Goal: Task Accomplishment & Management: Manage account settings

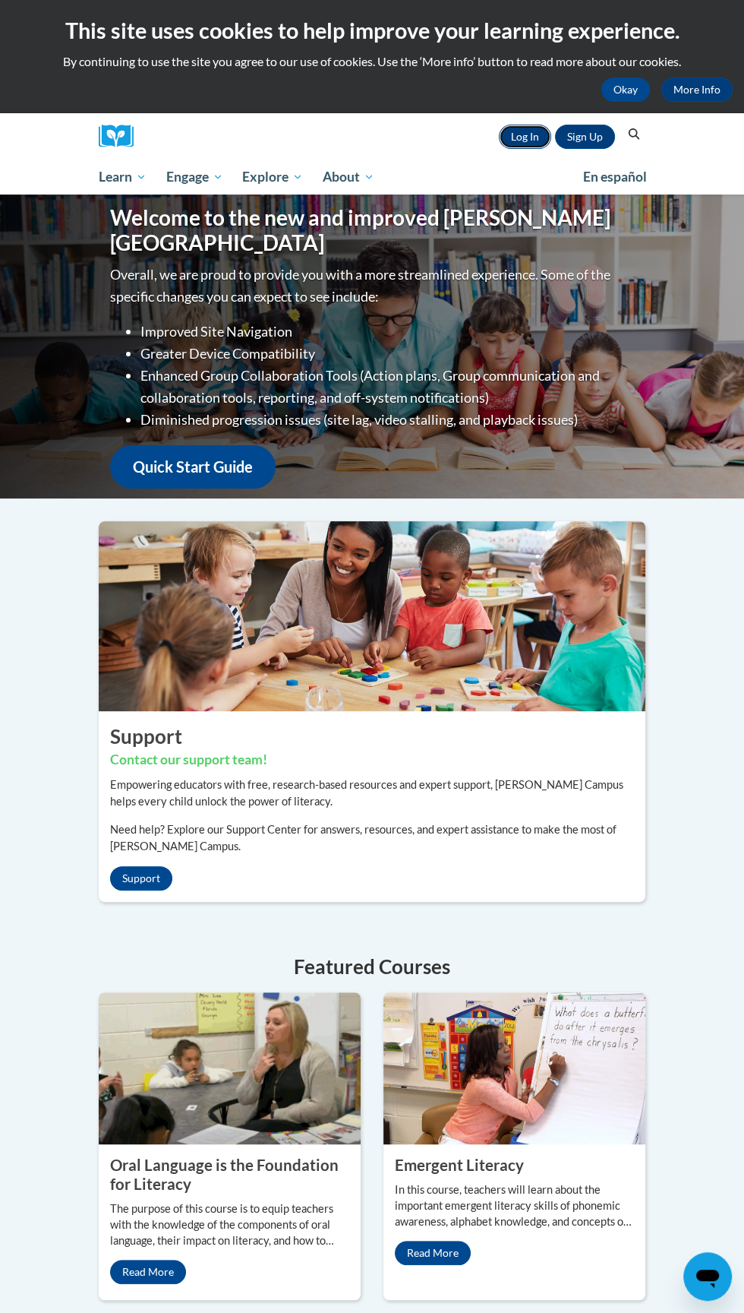
click at [525, 137] on link "Log In" at bounding box center [525, 137] width 52 height 24
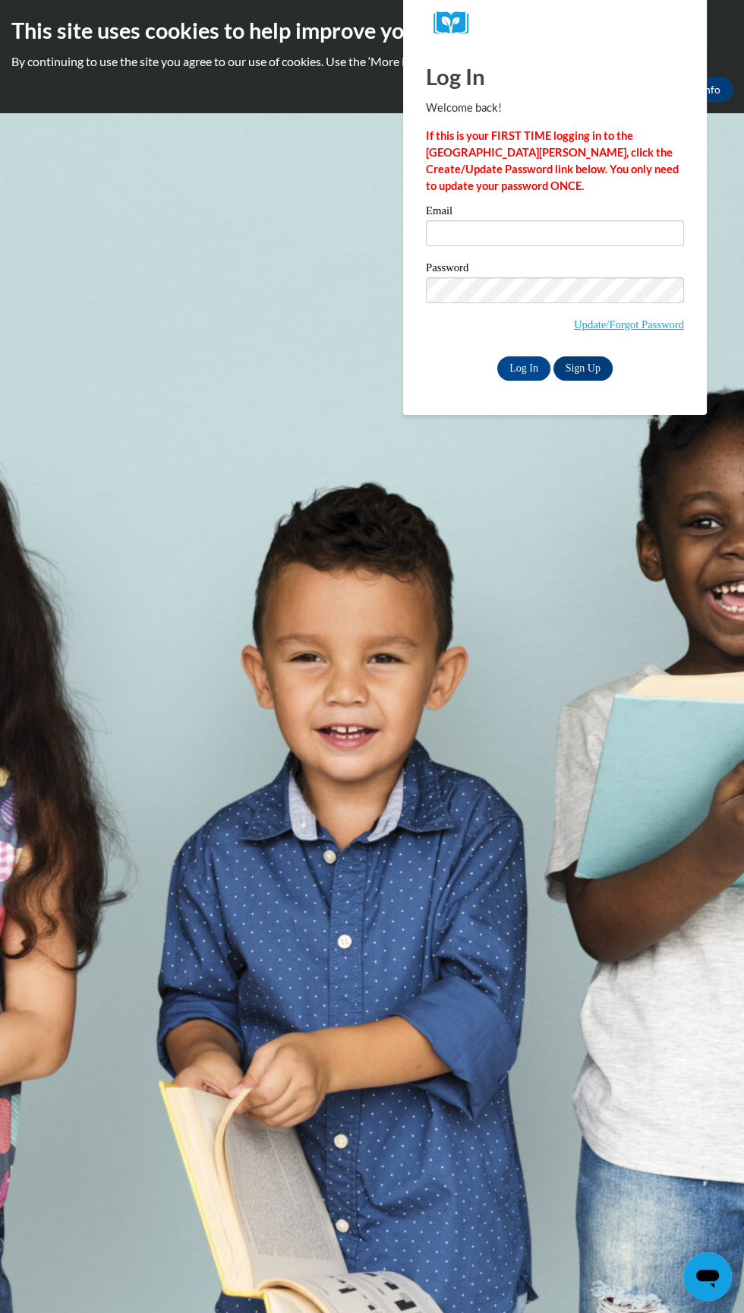
click at [615, 213] on label "Email" at bounding box center [555, 212] width 258 height 15
click at [615, 220] on input "Email" at bounding box center [555, 233] width 258 height 26
type input "bshaundricka@gmail.com"
click at [498, 356] on input "Log In" at bounding box center [524, 368] width 53 height 24
